Goal: Transaction & Acquisition: Book appointment/travel/reservation

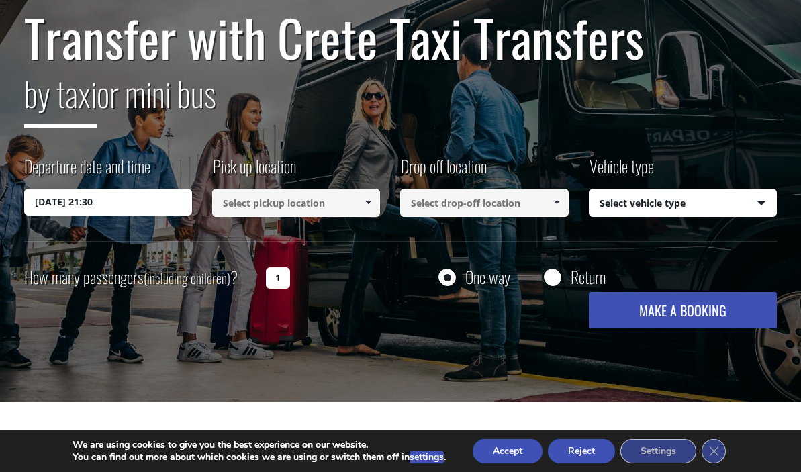
scroll to position [136, 0]
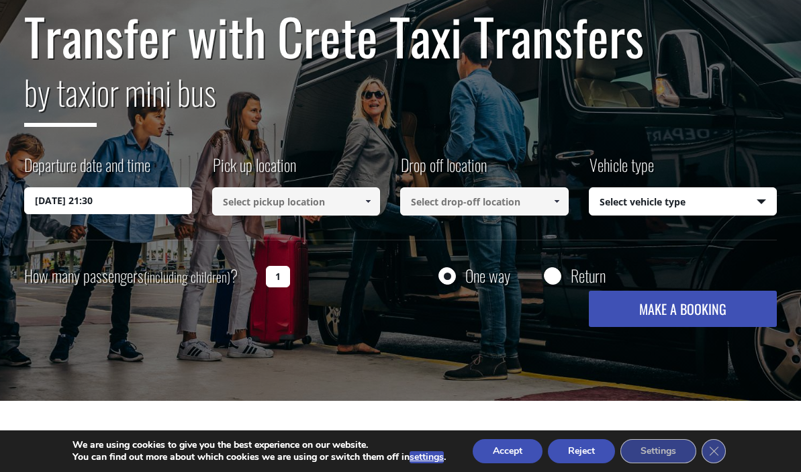
click at [77, 200] on input "04/10/2025 21:30" at bounding box center [108, 200] width 168 height 27
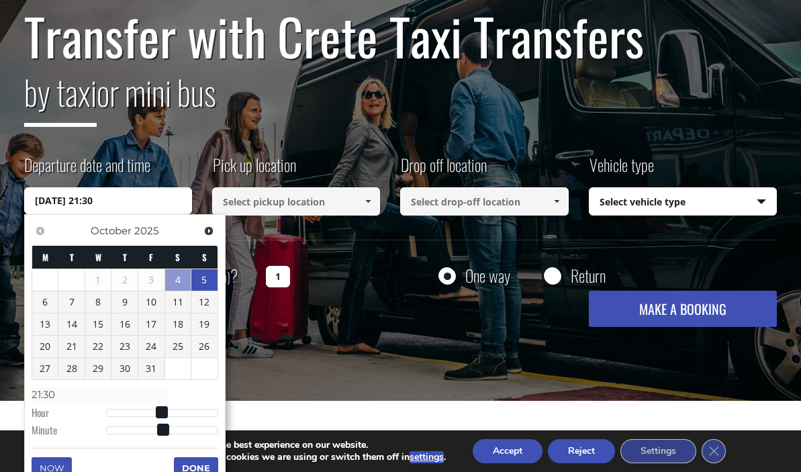
click at [206, 277] on link "5" at bounding box center [204, 279] width 26 height 21
type input "05/10/2025 00:00"
click at [304, 203] on input at bounding box center [296, 201] width 168 height 28
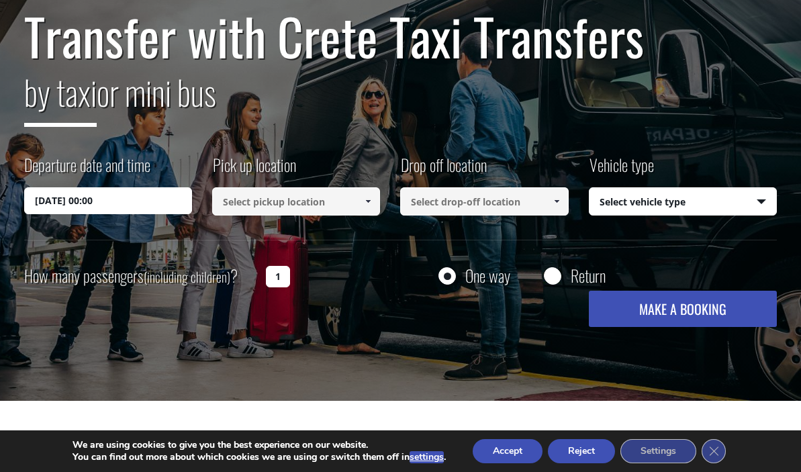
click at [332, 199] on input at bounding box center [296, 201] width 168 height 28
click at [366, 200] on span at bounding box center [368, 201] width 11 height 11
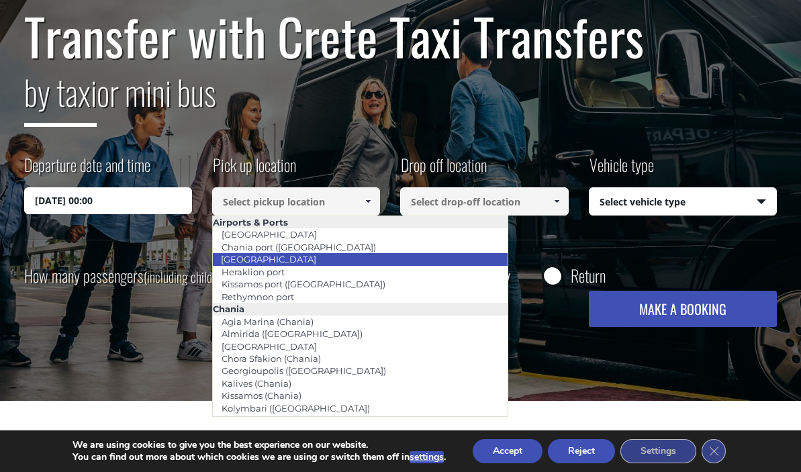
click at [310, 258] on li "[GEOGRAPHIC_DATA]" at bounding box center [360, 259] width 295 height 12
type input "[GEOGRAPHIC_DATA]"
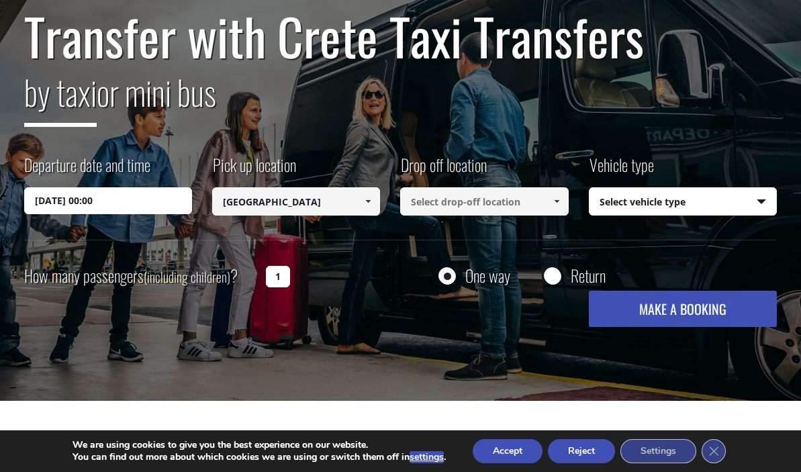
click at [447, 201] on input at bounding box center [484, 201] width 168 height 28
click at [556, 199] on span at bounding box center [556, 201] width 11 height 11
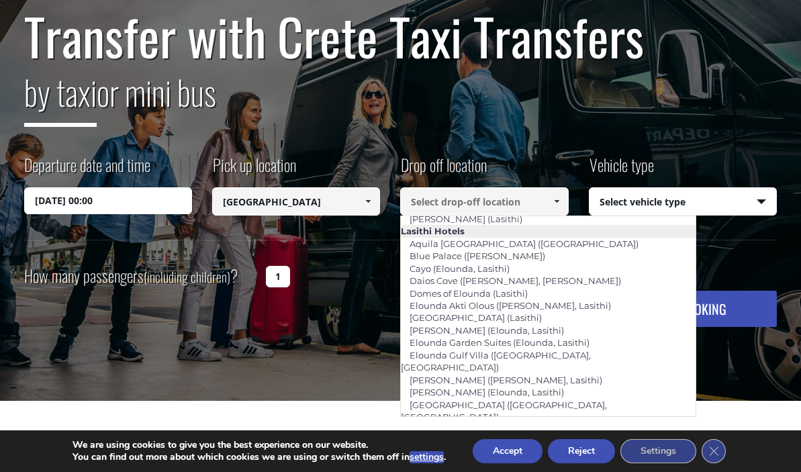
scroll to position [1912, 0]
type input "Aquila [GEOGRAPHIC_DATA] ([GEOGRAPHIC_DATA])"
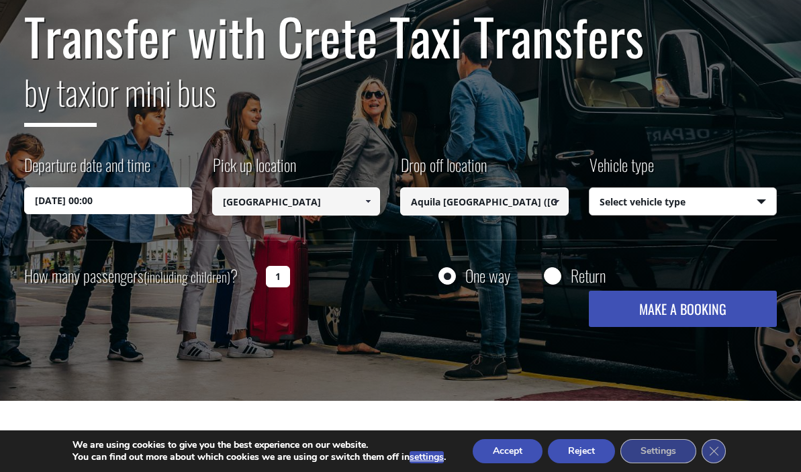
select select "540"
drag, startPoint x: 667, startPoint y: 308, endPoint x: 273, endPoint y: 249, distance: 399.1
click at [273, 249] on div "Transfer with Crete Taxi Transfers by taxi or mini bus Departure date and time …" at bounding box center [400, 167] width 753 height 319
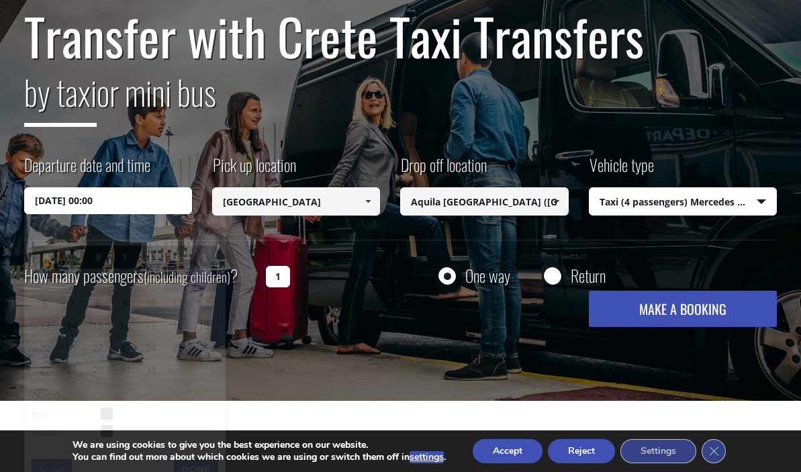
click at [126, 202] on input "05/10/2025 00:00" at bounding box center [108, 200] width 168 height 27
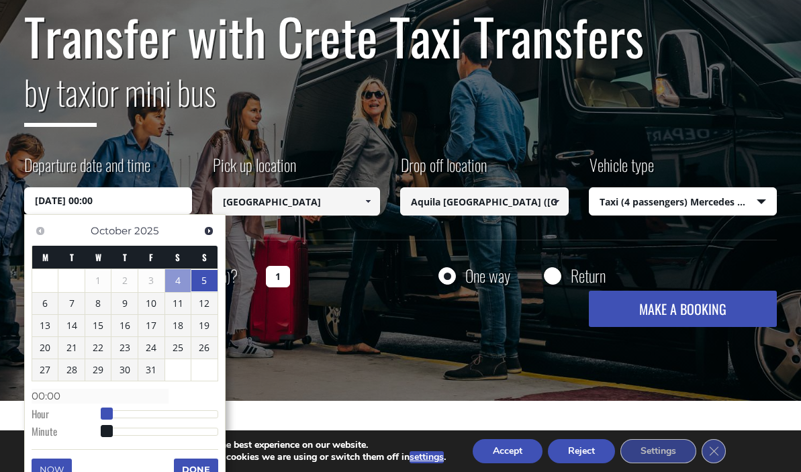
type input "05/10/2025 01:00"
type input "01:00"
type input "05/10/2025 02:00"
type input "02:00"
type input "05/10/2025 03:00"
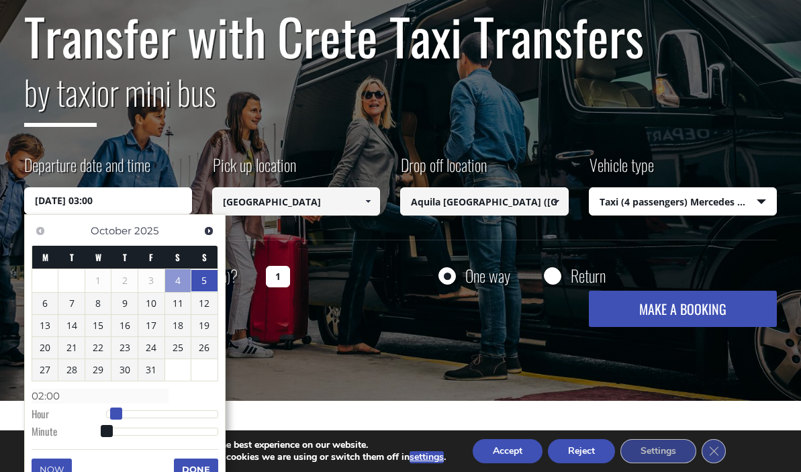
type input "03:00"
type input "05/10/2025 04:00"
type input "04:00"
type input "05/10/2025 05:00"
type input "05:00"
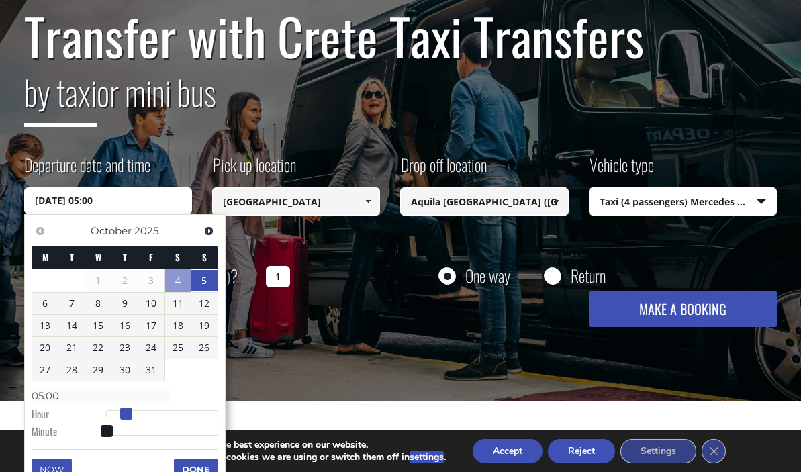
type input "05/10/2025 06:00"
type input "06:00"
type input "05/10/2025 07:00"
type input "07:00"
type input "05/10/2025 08:00"
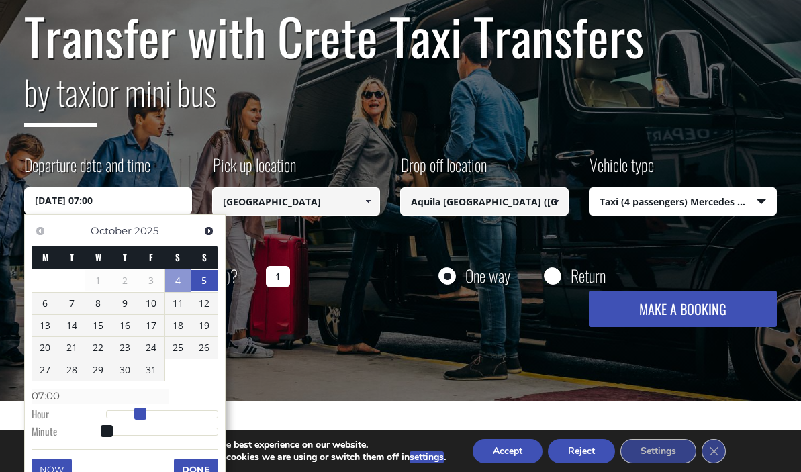
type input "08:00"
type input "05/10/2025 09:00"
type input "09:00"
type input "05/10/2025 10:00"
type input "10:00"
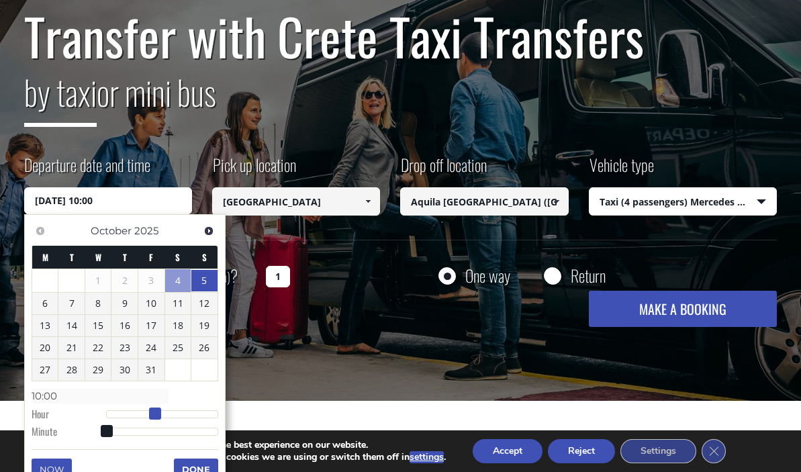
type input "05/10/2025 11:00"
type input "11:00"
type input "05/10/2025 12:00"
type input "12:00"
drag, startPoint x: 104, startPoint y: 412, endPoint x: 162, endPoint y: 413, distance: 57.8
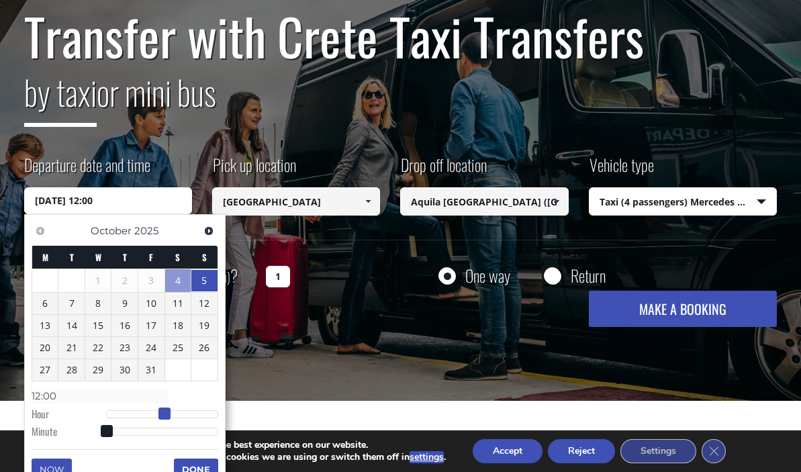
click at [162, 413] on span at bounding box center [164, 414] width 12 height 12
click at [195, 462] on button "Done" at bounding box center [196, 469] width 44 height 21
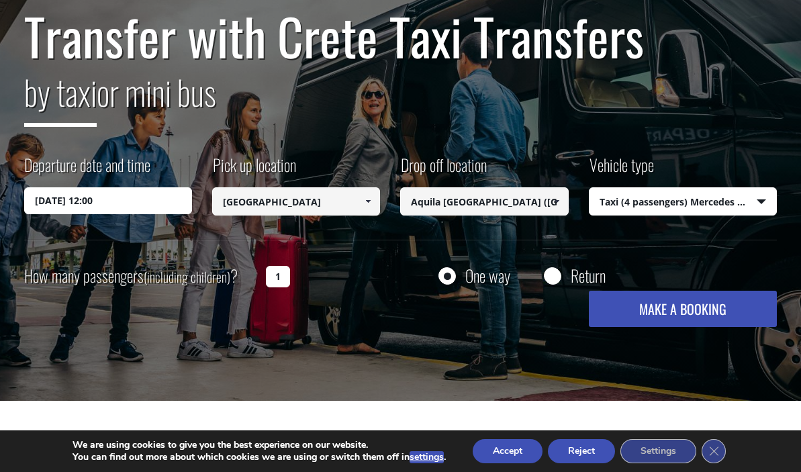
click at [688, 312] on button "MAKE A BOOKING" at bounding box center [683, 309] width 188 height 36
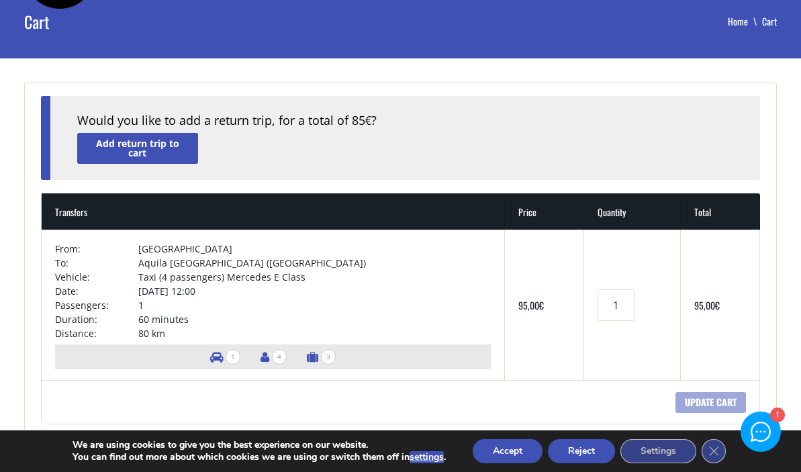
scroll to position [97, 0]
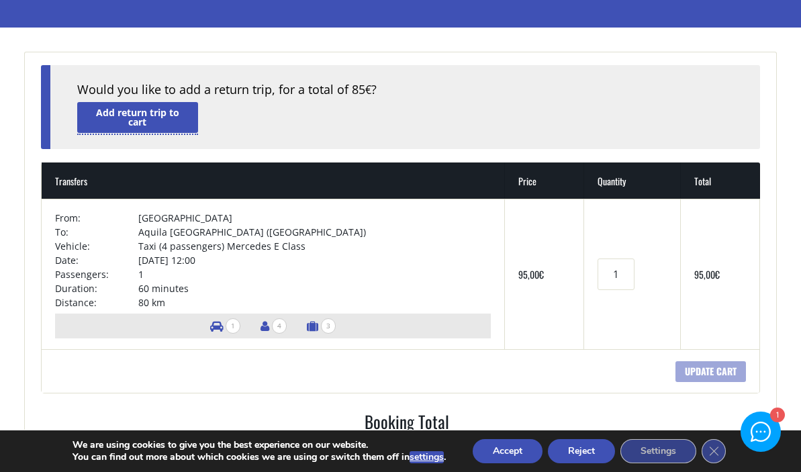
click at [156, 122] on link "Add return trip to cart" at bounding box center [137, 117] width 121 height 30
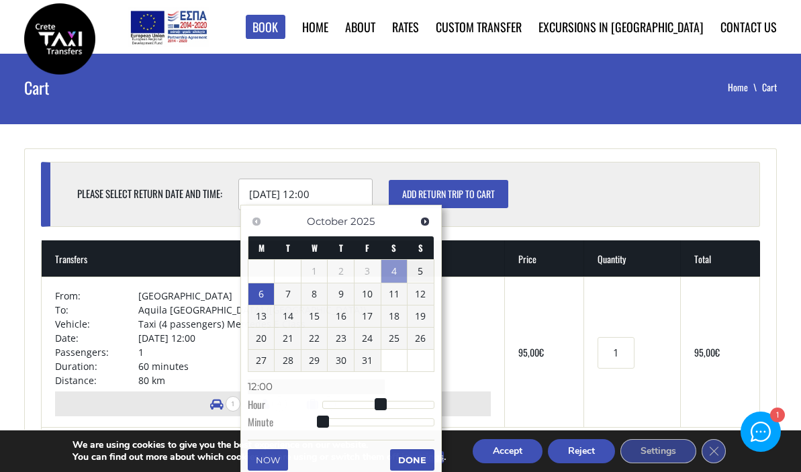
click at [292, 191] on input "06/10/2025 12:00" at bounding box center [305, 195] width 134 height 32
click at [369, 291] on link "10" at bounding box center [368, 293] width 26 height 21
type input "10/10/2025 11:00"
type input "11:00"
type input "10/10/2025 10:00"
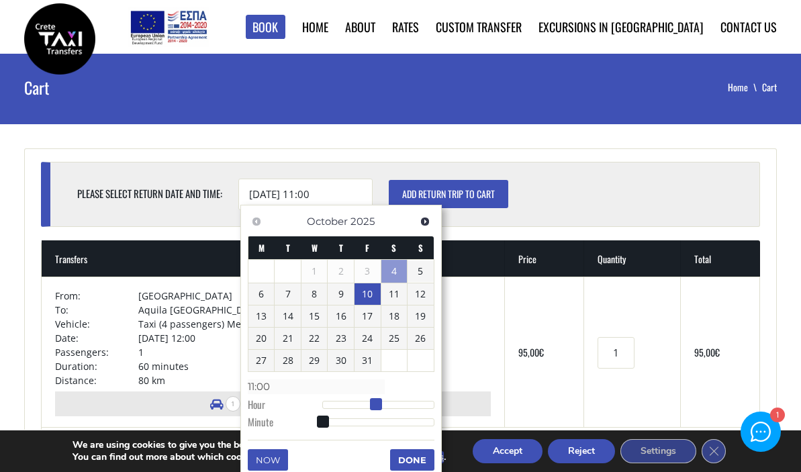
type input "10:00"
drag, startPoint x: 379, startPoint y: 403, endPoint x: 368, endPoint y: 404, distance: 11.5
click at [368, 404] on span at bounding box center [371, 404] width 12 height 12
click at [321, 192] on input "10/10/2025 10:00" at bounding box center [305, 195] width 134 height 32
type input "10/10/2025 11:00"
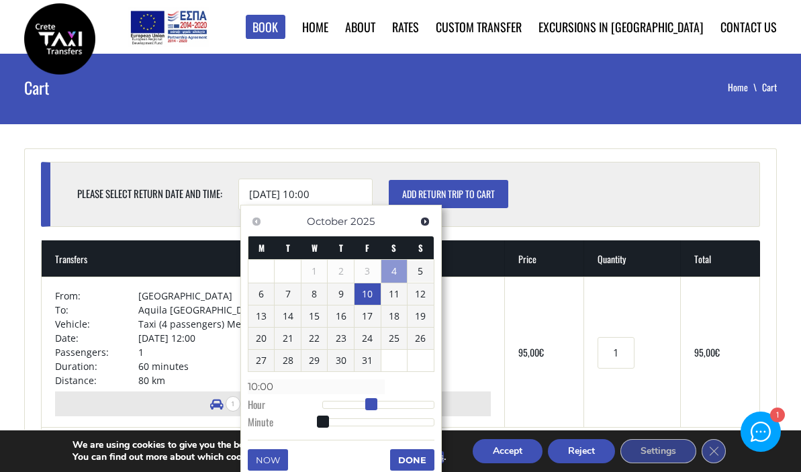
type input "11:00"
click at [376, 398] on span at bounding box center [376, 404] width 12 height 12
type input "10/10/2025 12:00"
type input "12:00"
click at [380, 398] on span at bounding box center [381, 404] width 12 height 12
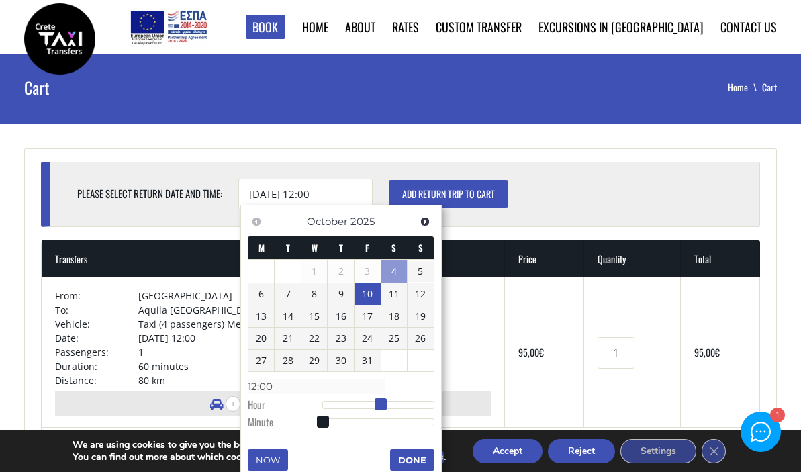
type input "10/10/2025 11:00"
type input "11:00"
type input "10/10/2025 12:00"
type input "12:00"
click at [379, 402] on span at bounding box center [381, 404] width 12 height 12
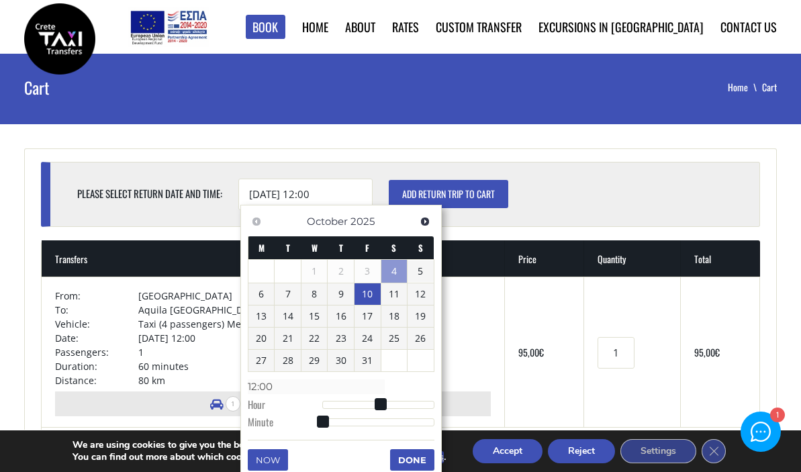
click at [404, 451] on button "Done" at bounding box center [412, 459] width 44 height 21
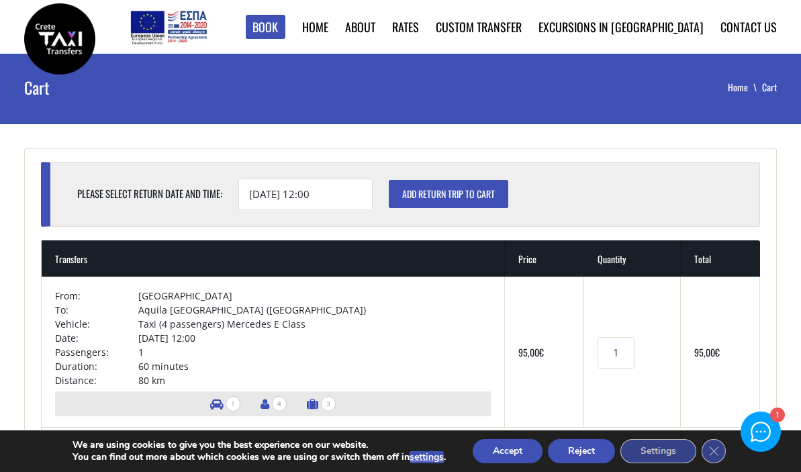
click at [477, 202] on input "Add return trip to cart" at bounding box center [449, 194] width 120 height 28
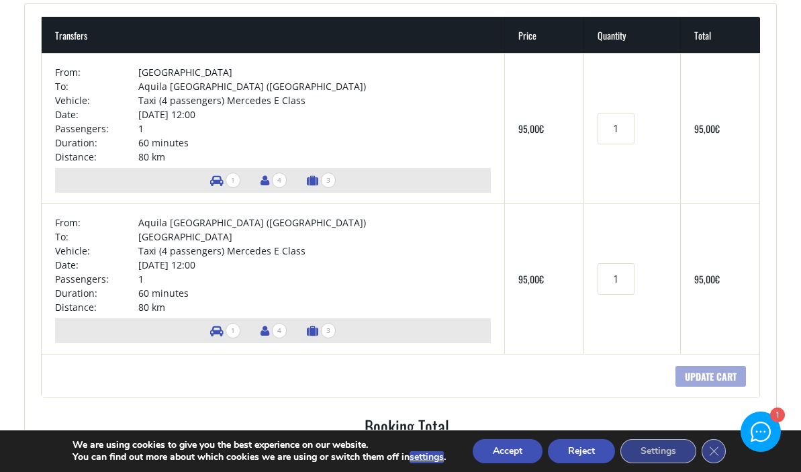
scroll to position [133, 0]
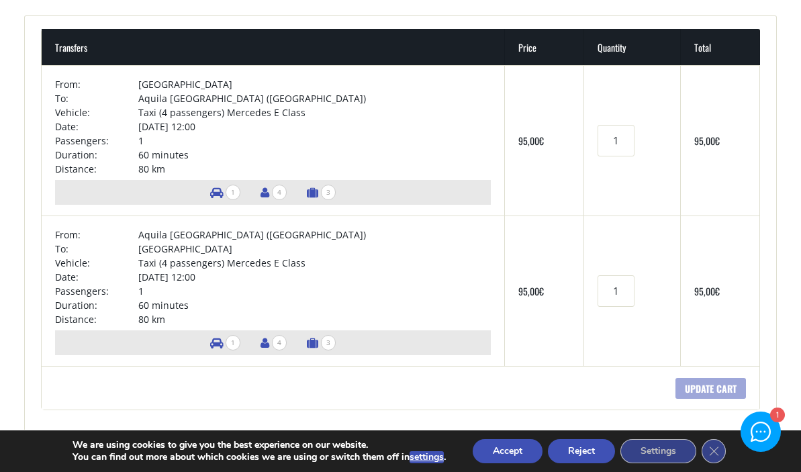
click at [226, 345] on span "1" at bounding box center [233, 342] width 15 height 15
click at [272, 343] on span "4" at bounding box center [279, 342] width 15 height 15
click at [300, 343] on li "3" at bounding box center [321, 342] width 42 height 25
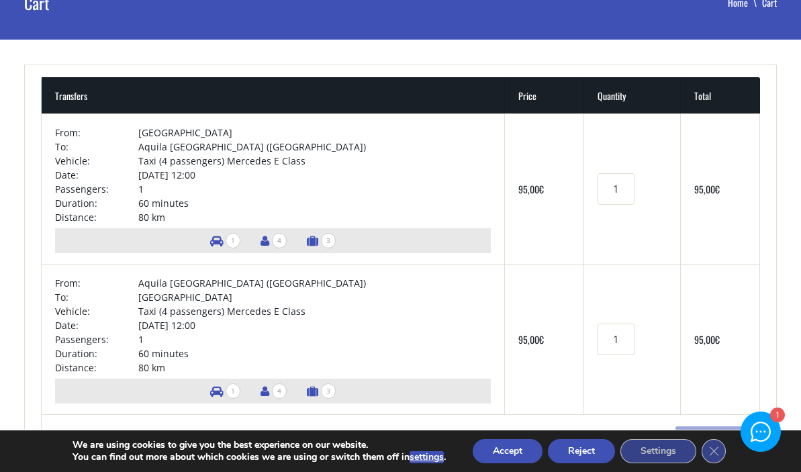
scroll to position [85, 0]
click at [211, 166] on td "Taxi (4 passengers) Mercedes E Class" at bounding box center [314, 161] width 353 height 14
